Goal: Information Seeking & Learning: Find specific page/section

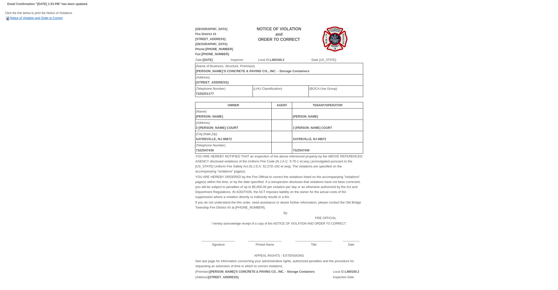
click at [34, 18] on link "Notice of Violation and Order to Correct" at bounding box center [34, 18] width 58 height 4
click at [200, 2] on td "Email Confirmation "[DATE] 1:53 PM" has been updated." at bounding box center [279, 4] width 548 height 8
click at [46, 18] on link "Notice of Violation and Order to Correct" at bounding box center [34, 18] width 58 height 4
click at [33, 17] on link "Notice of Violation and Order to Correct" at bounding box center [34, 18] width 58 height 4
click at [52, 18] on link "Notice of Violation and Order to Correct" at bounding box center [34, 18] width 58 height 4
